Goal: Communication & Community: Answer question/provide support

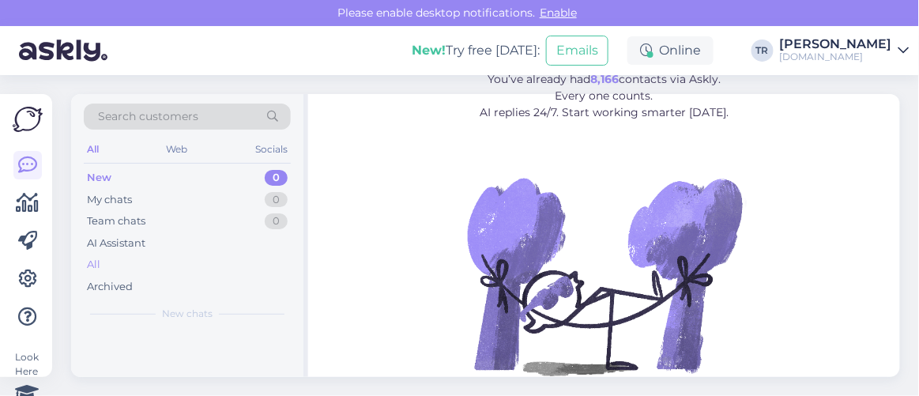
click at [98, 257] on div "All" at bounding box center [93, 265] width 13 height 16
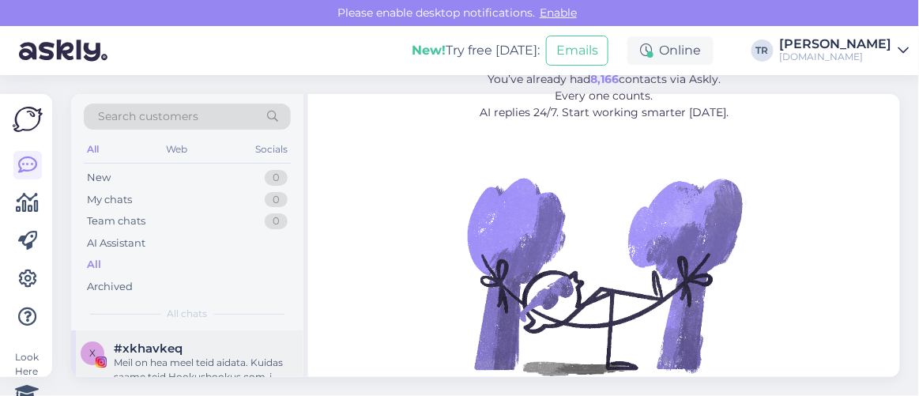
click at [208, 348] on div "#xkhavkeq" at bounding box center [204, 349] width 180 height 14
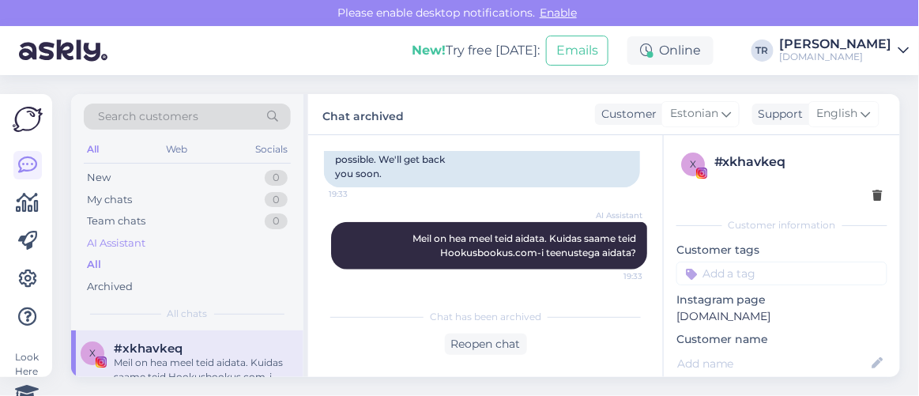
click at [134, 248] on div "AI Assistant" at bounding box center [116, 244] width 59 height 16
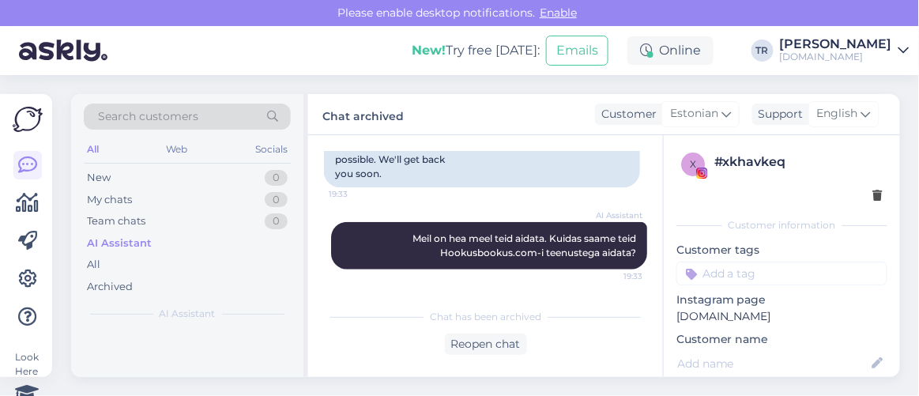
click at [110, 238] on div "AI Assistant" at bounding box center [119, 244] width 65 height 16
click at [134, 243] on div "AI Assistant" at bounding box center [119, 244] width 65 height 16
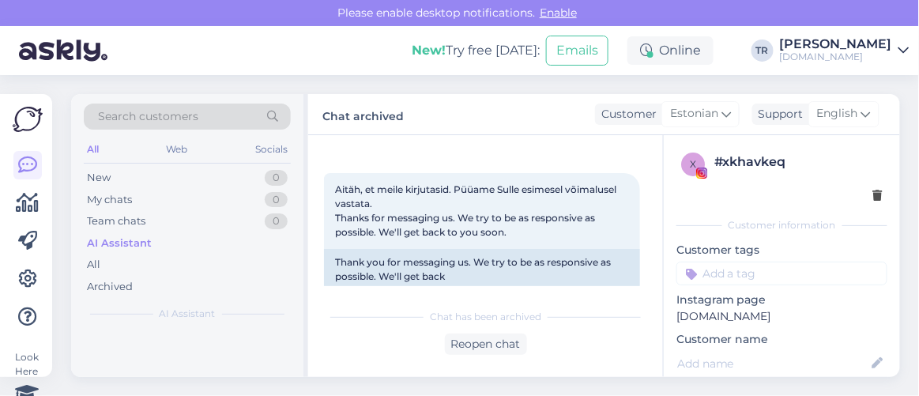
scroll to position [323, 0]
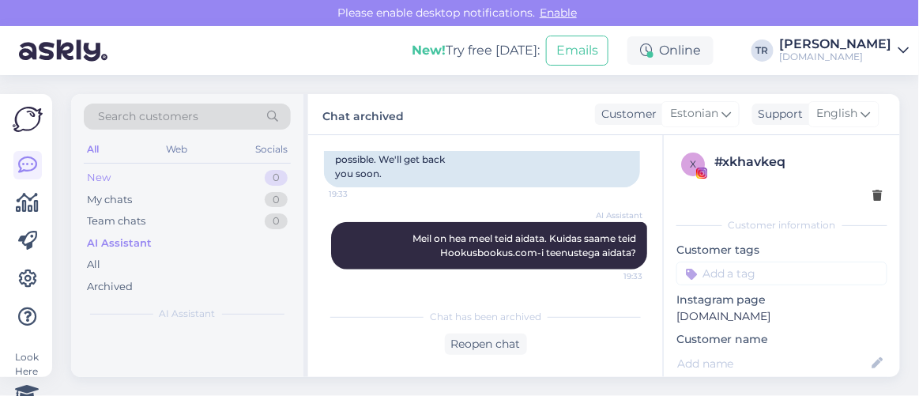
click at [135, 178] on div "New 0" at bounding box center [187, 178] width 207 height 22
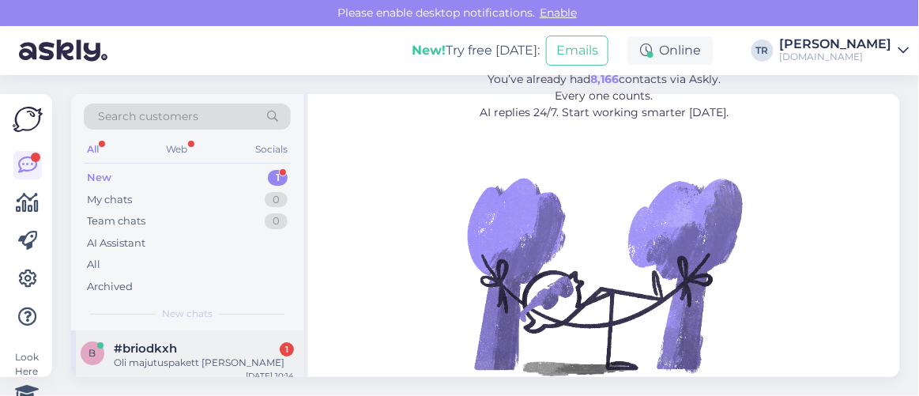
click at [171, 342] on span "#briodkxh" at bounding box center [145, 349] width 63 height 14
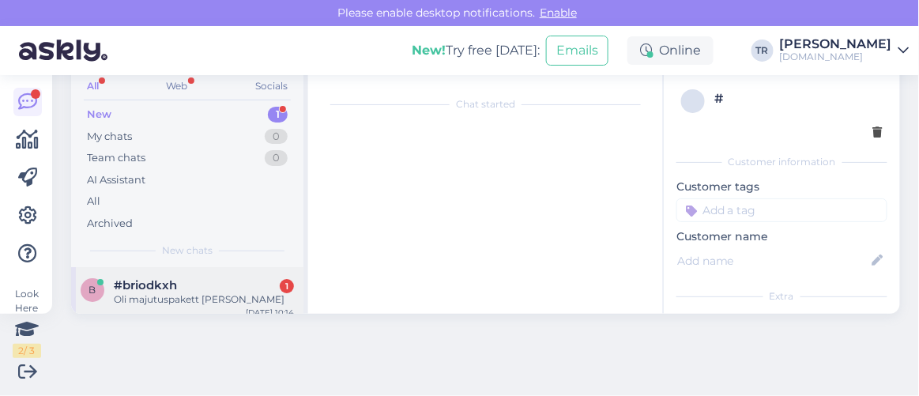
scroll to position [189, 0]
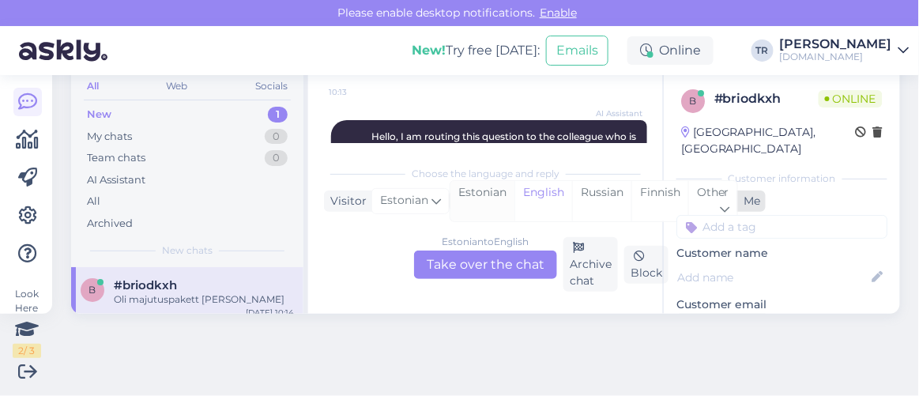
click at [500, 196] on div "Estonian" at bounding box center [483, 201] width 64 height 40
click at [496, 265] on div "Estonian to Estonian Take over the chat" at bounding box center [485, 265] width 143 height 28
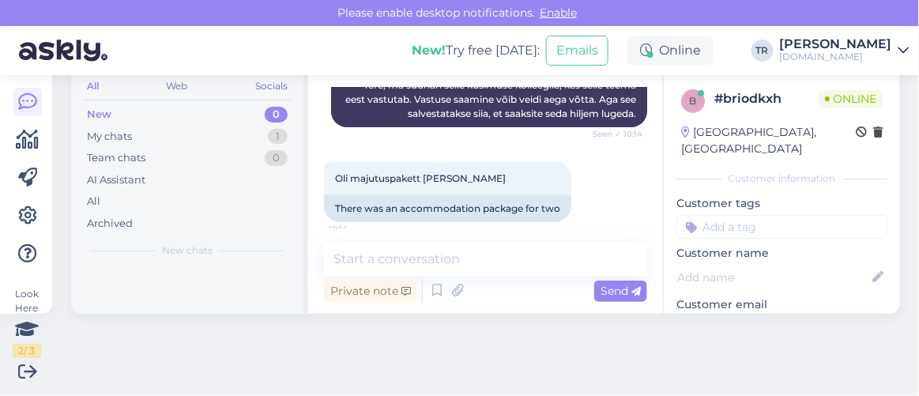
scroll to position [309, 0]
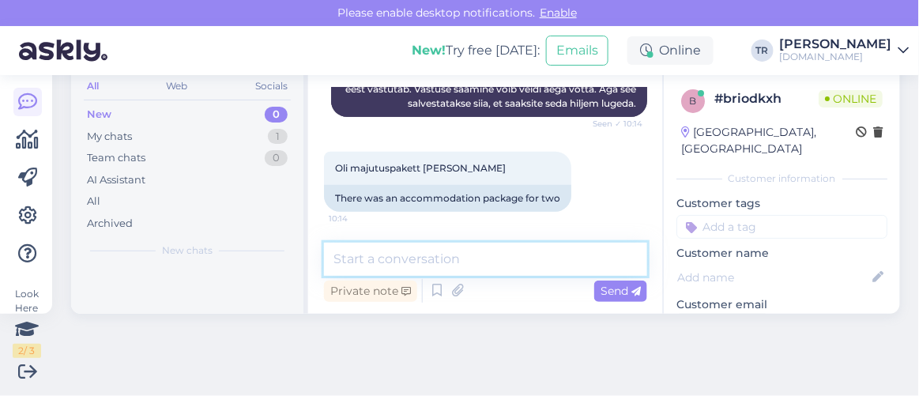
click at [466, 260] on textarea at bounding box center [485, 259] width 323 height 33
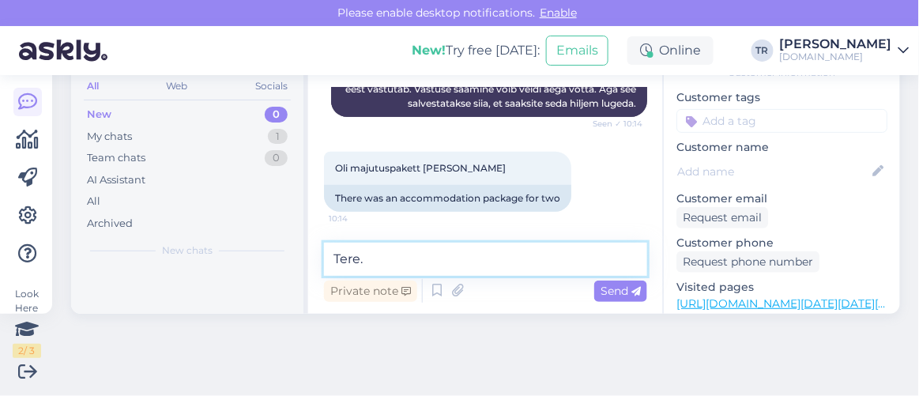
scroll to position [125, 0]
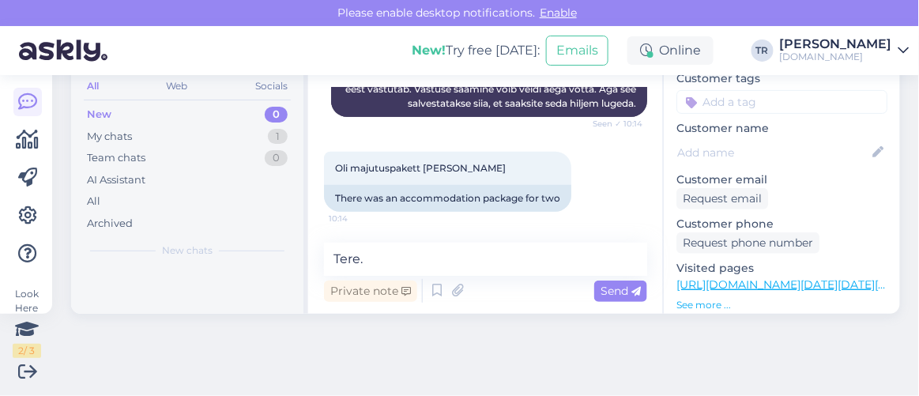
click at [778, 277] on link "https://hookusbookus.com/et/booking-step-1;dateArrival=2025-09-18;dateDeparture…" at bounding box center [836, 284] width 319 height 14
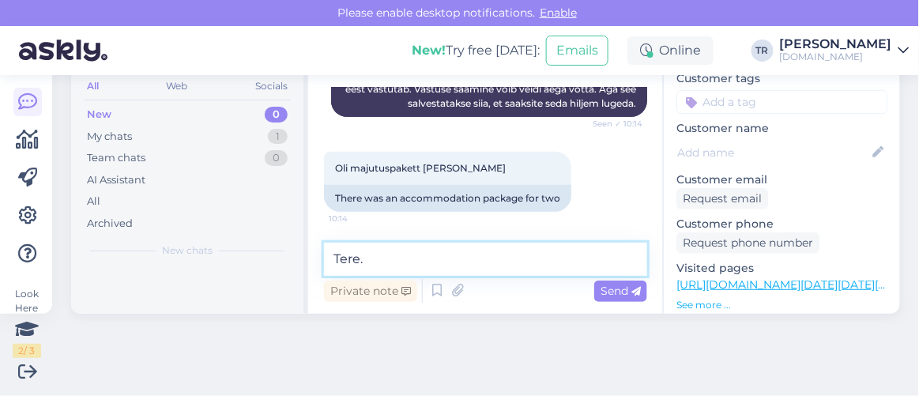
click at [441, 266] on textarea "Tere." at bounding box center [485, 259] width 323 height 33
paste textarea "Lõõgastava Viiking Saaga vee- ja saunakeskuse piiramatu kasutamine"
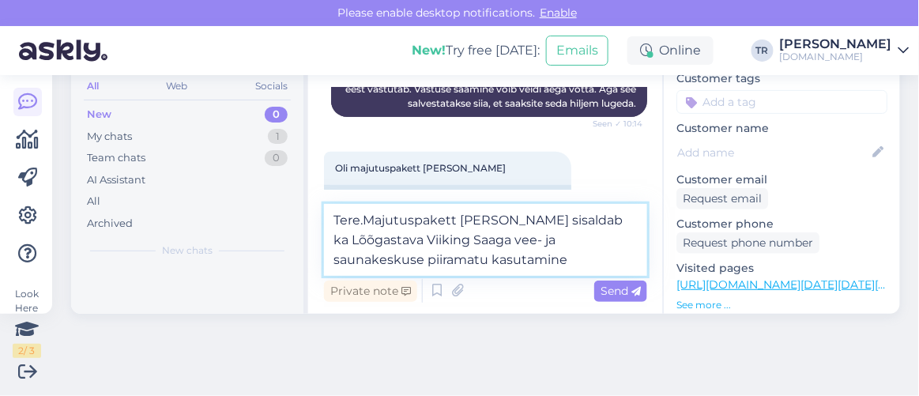
type textarea "Tere.Majutuspakett kahele sisaldab ka Lõõgastava Viiking Saaga vee- ja saunakes…"
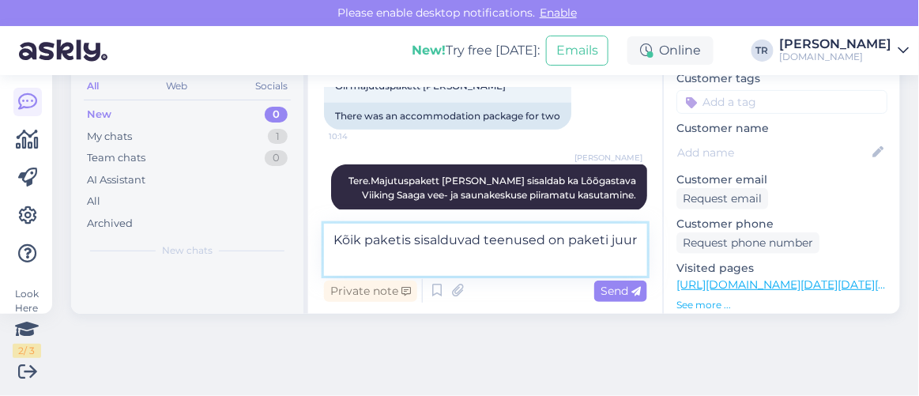
scroll to position [410, 0]
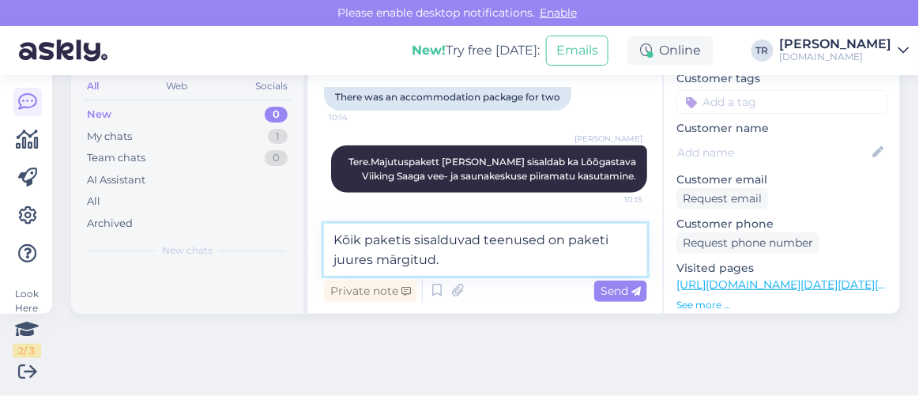
type textarea "Kõik paketis sisalduvad teenused on paketi juures märgitud."
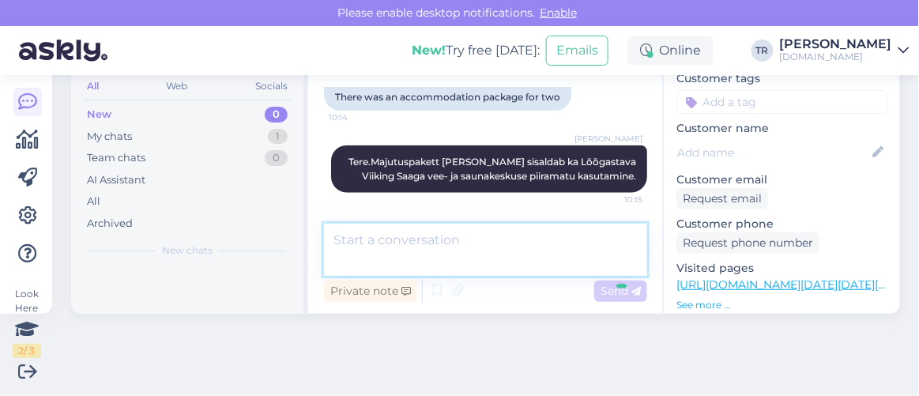
scroll to position [474, 0]
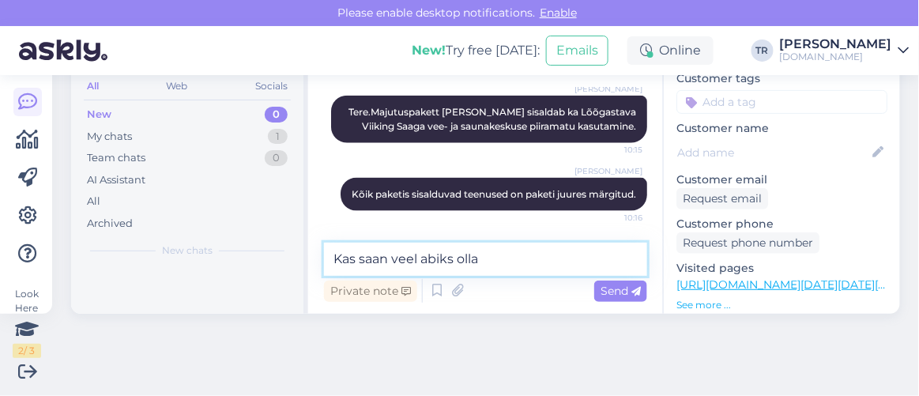
type textarea "Kas saan veel abiks olla?"
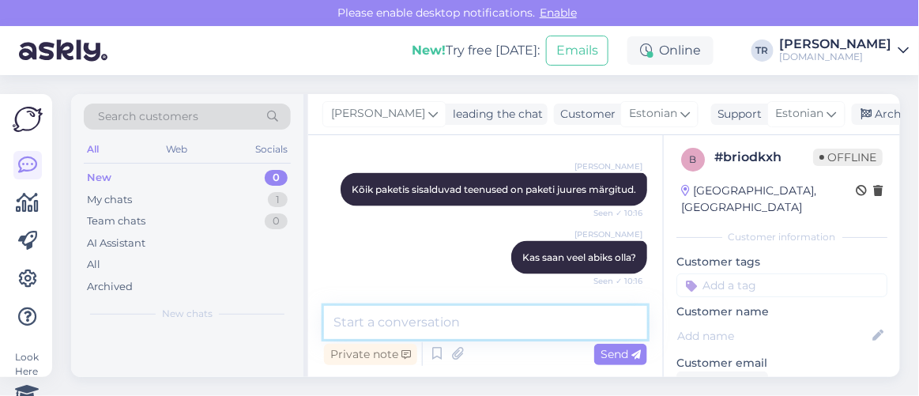
scroll to position [0, 0]
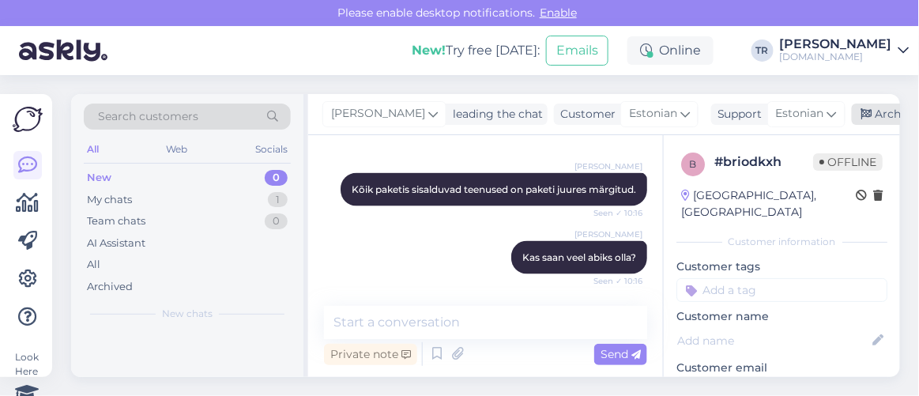
click at [870, 110] on div "Archive chat" at bounding box center [902, 114] width 100 height 21
